Goal: Navigation & Orientation: Find specific page/section

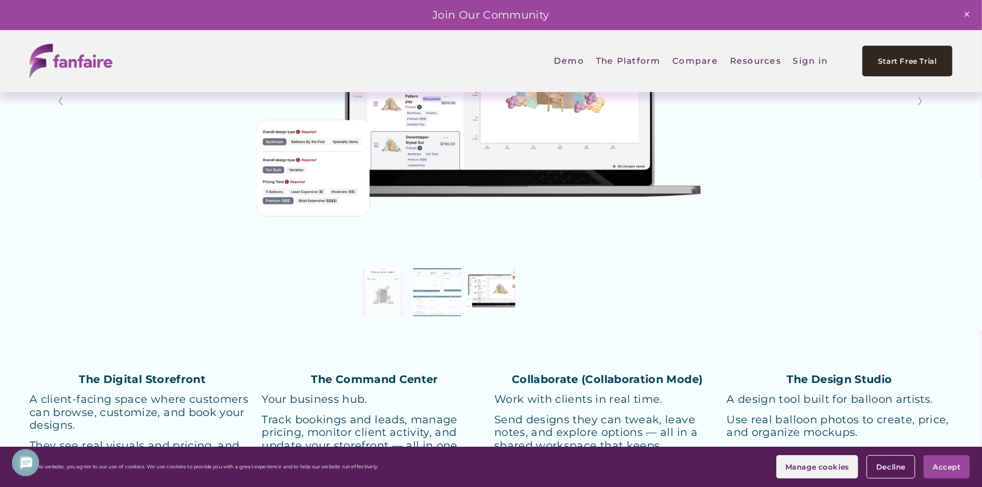
scroll to position [2151, 0]
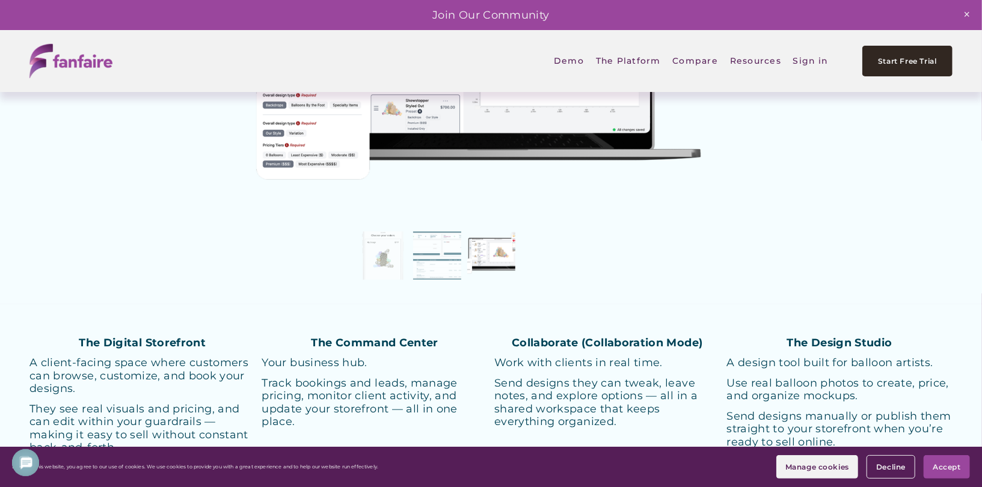
click at [434, 260] on button "Slide 2 Slide 2 (current slide)" at bounding box center [437, 255] width 48 height 48
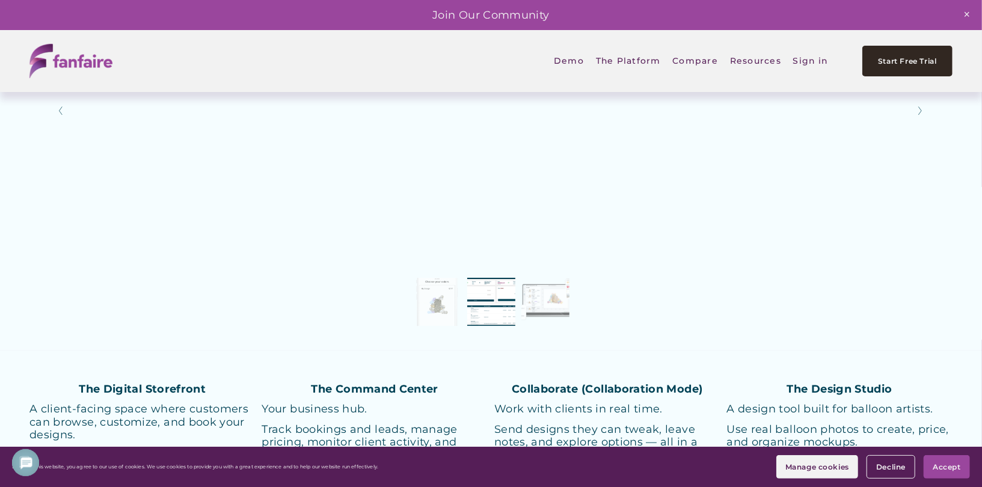
scroll to position [2105, 0]
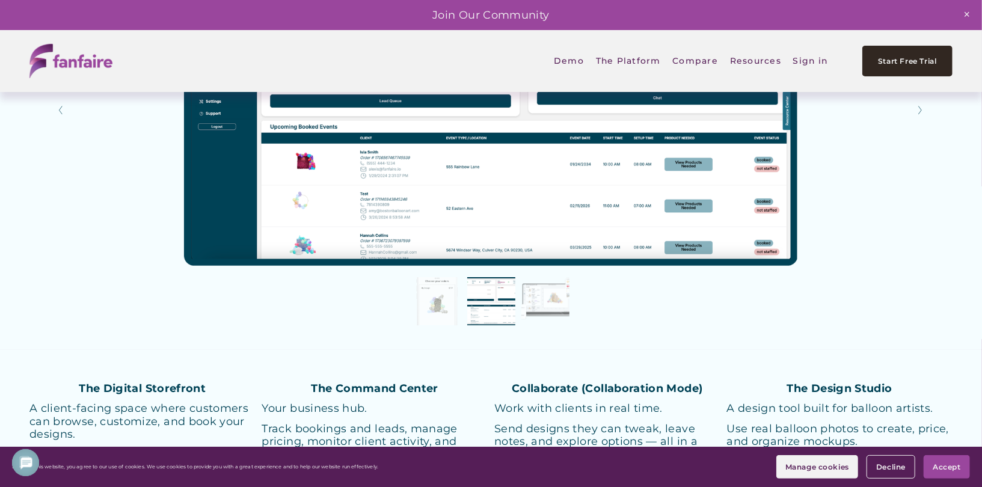
click at [557, 305] on button "Slide 3 Slide 3 (current slide)" at bounding box center [545, 301] width 48 height 48
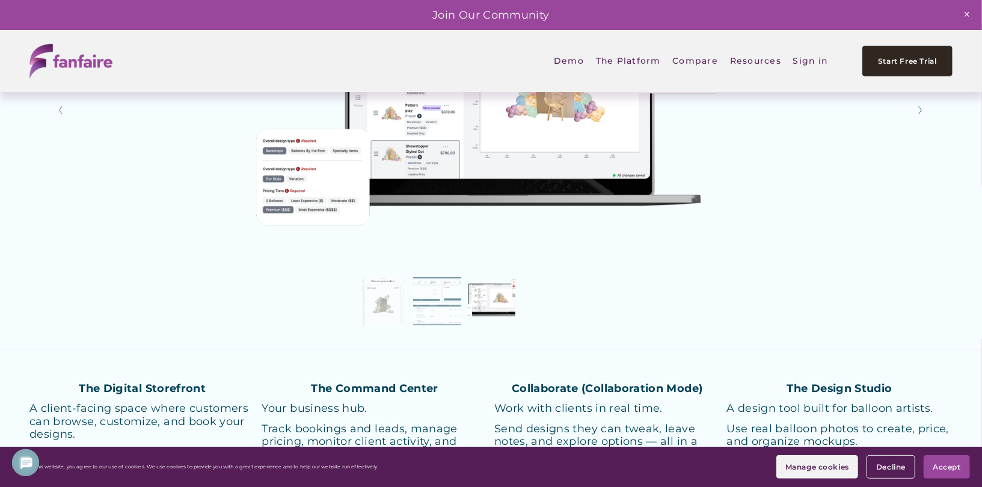
click at [381, 308] on button "Slide 1 Slide 1 (current slide)" at bounding box center [383, 301] width 48 height 48
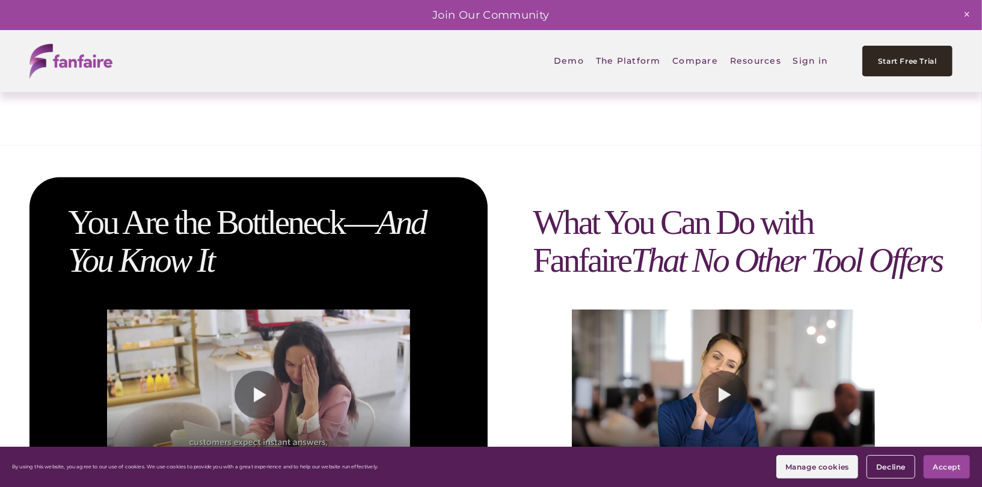
scroll to position [927, 0]
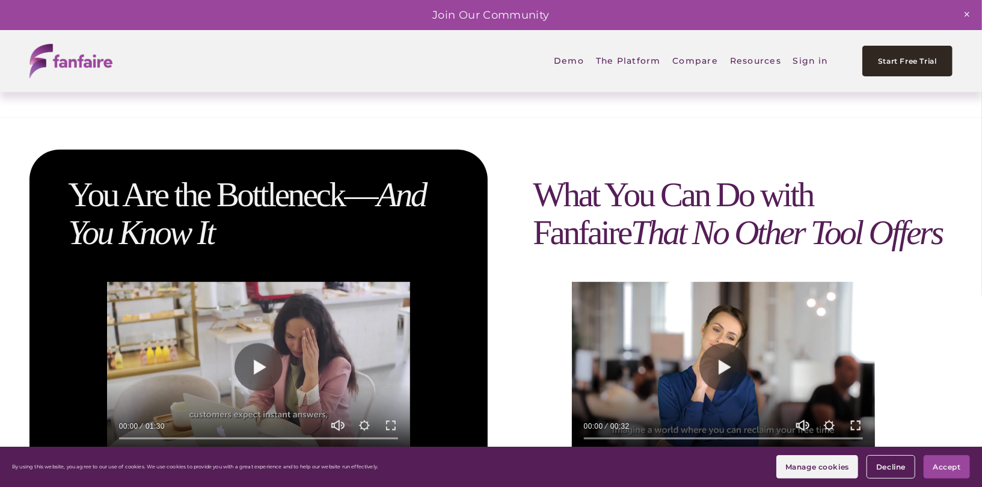
click at [0, 0] on span "Digital Storefront" at bounding box center [0, 0] width 0 height 0
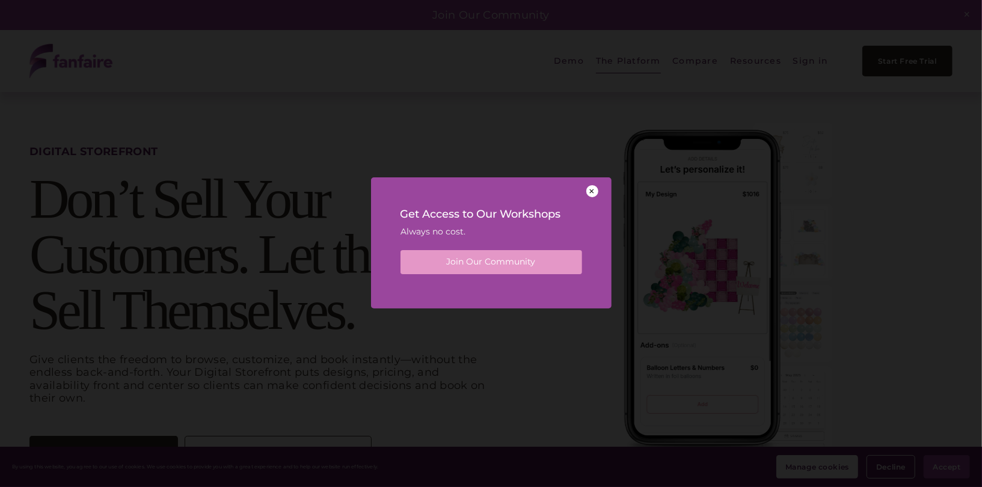
click at [591, 194] on div at bounding box center [592, 191] width 12 height 12
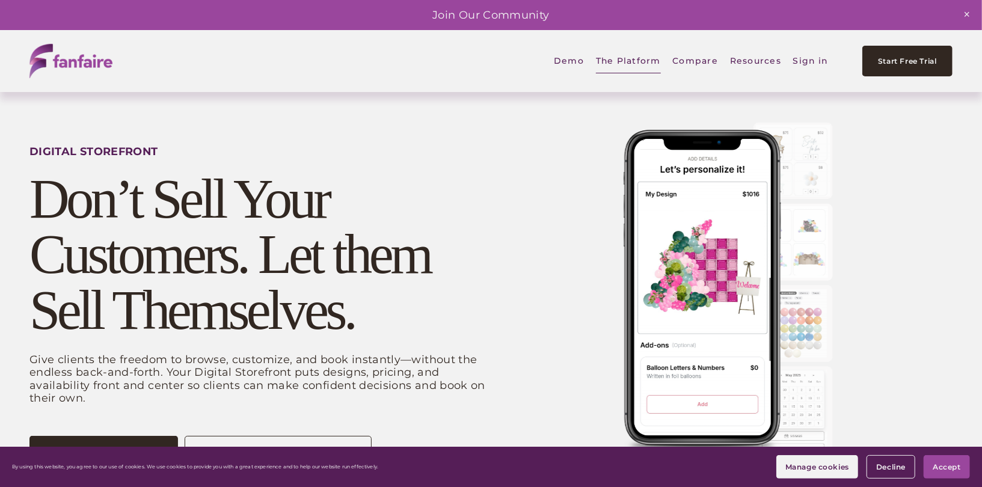
click at [0, 0] on span "Command Center" at bounding box center [0, 0] width 0 height 0
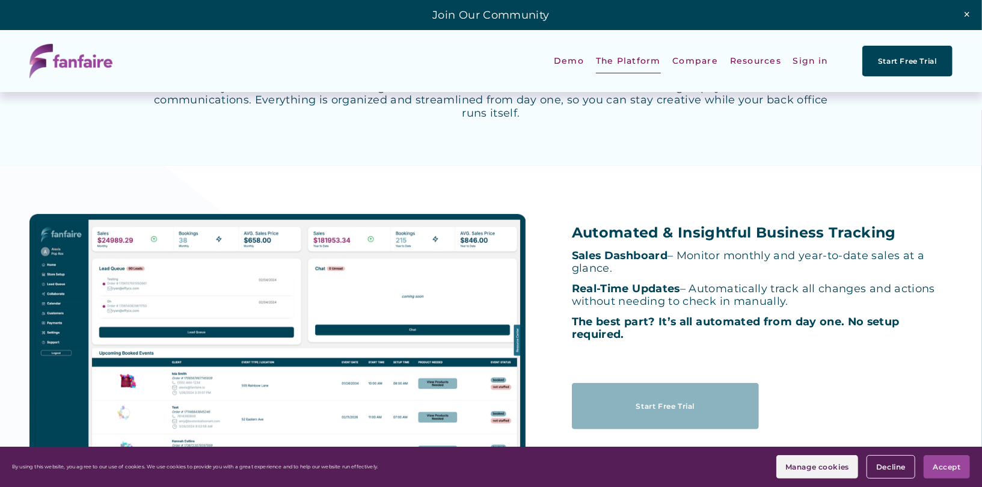
scroll to position [233, 0]
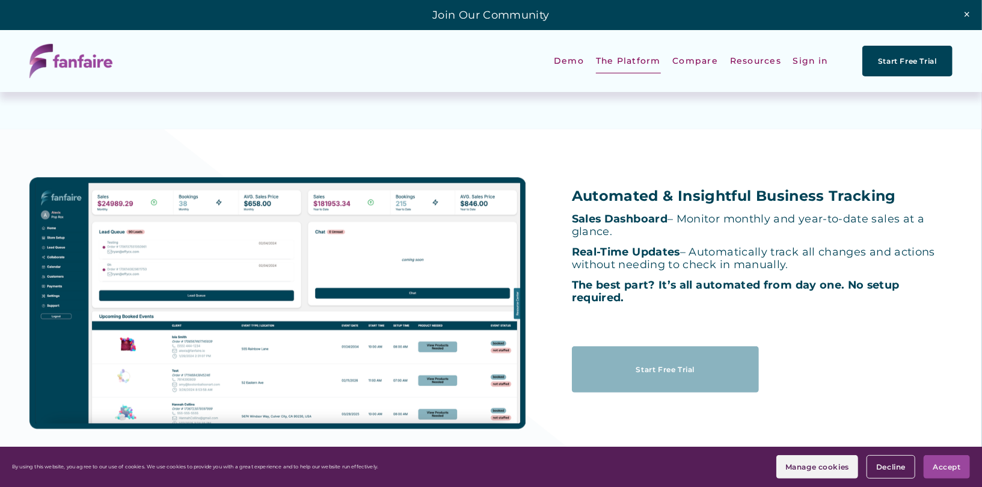
click at [0, 0] on span "Design Studio" at bounding box center [0, 0] width 0 height 0
